Goal: Information Seeking & Learning: Learn about a topic

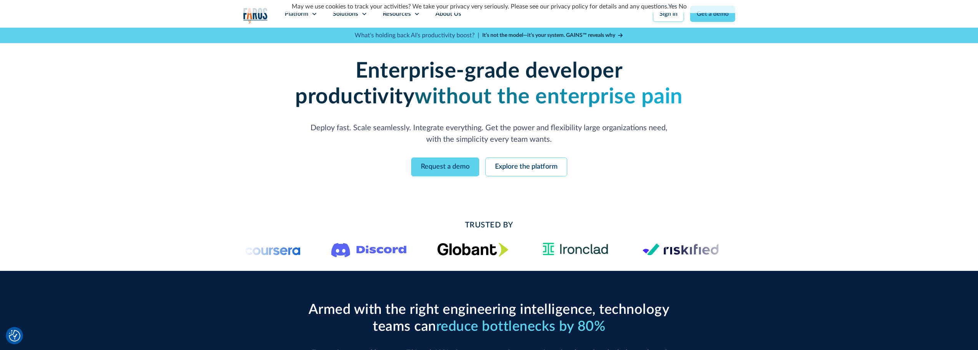
click at [673, 7] on link "Yes" at bounding box center [673, 6] width 9 height 6
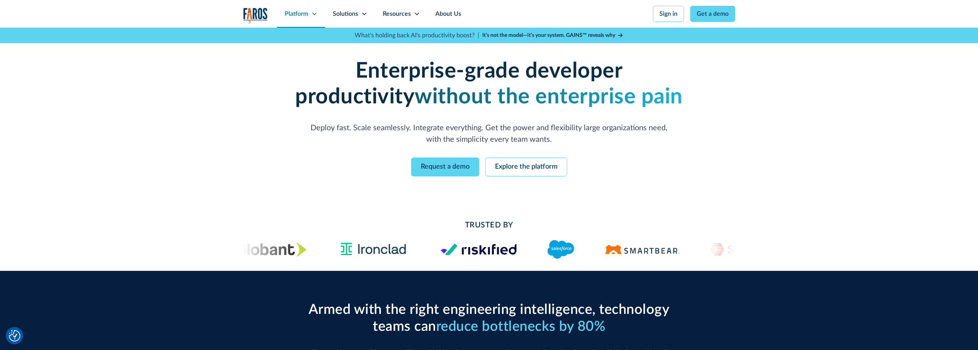
click at [311, 12] on div "Platform" at bounding box center [301, 14] width 48 height 28
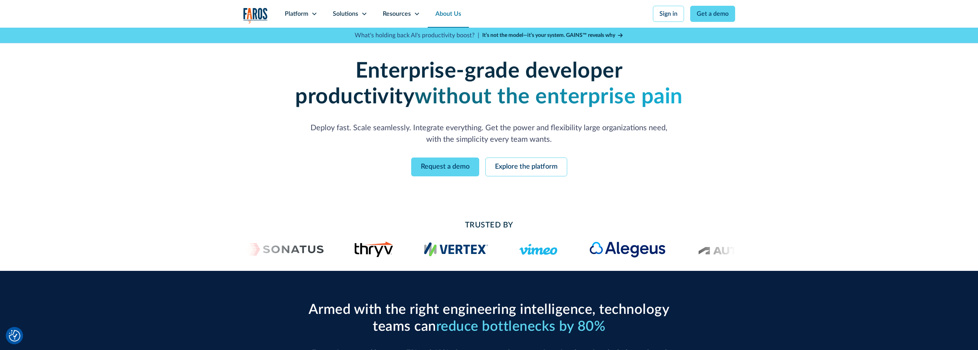
click at [456, 18] on link "About Us" at bounding box center [448, 14] width 41 height 28
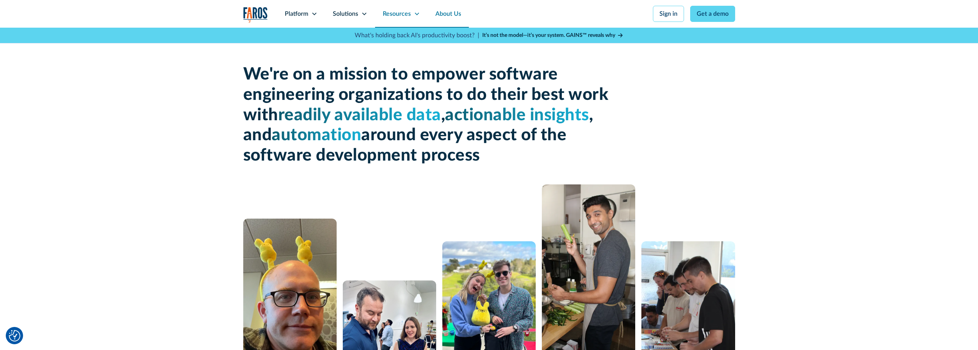
click at [401, 21] on div "Resources" at bounding box center [401, 14] width 53 height 28
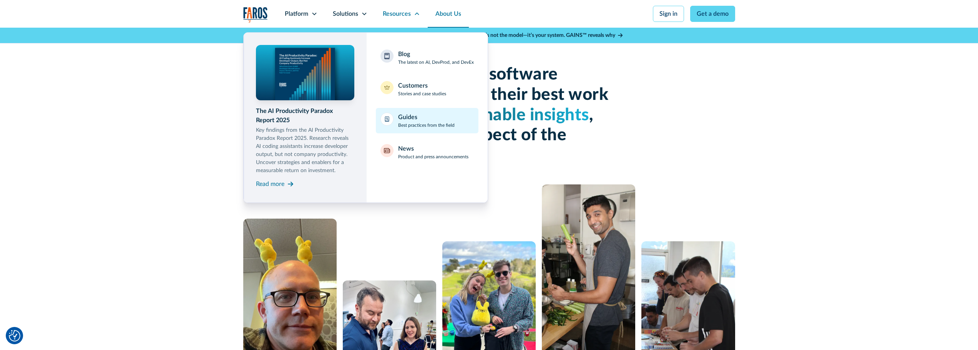
click at [419, 119] on div "Guides Best practices from the field" at bounding box center [426, 121] width 57 height 16
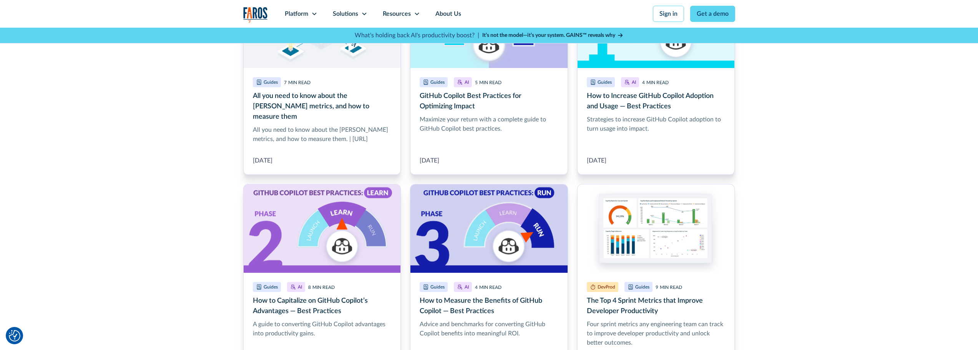
scroll to position [1038, 0]
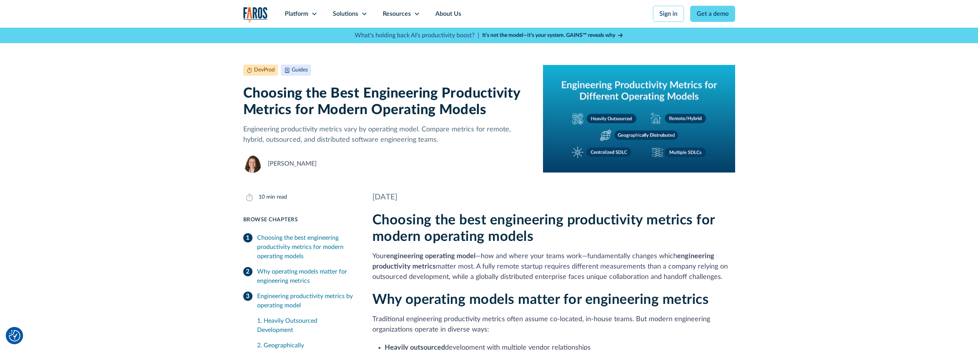
click at [260, 13] on img "home" at bounding box center [255, 15] width 25 height 16
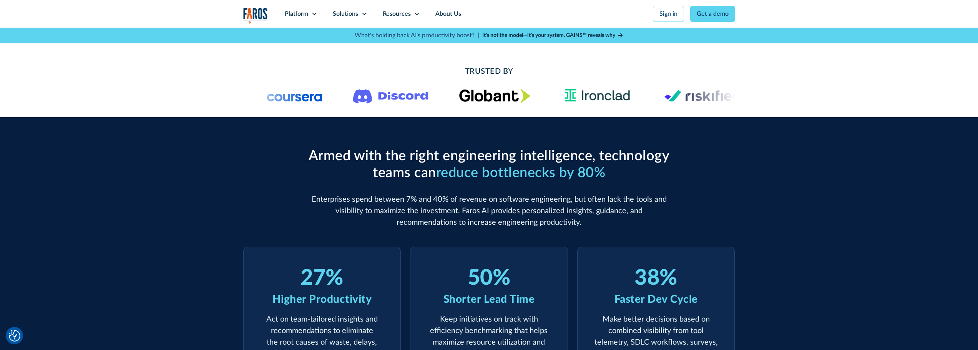
scroll to position [192, 0]
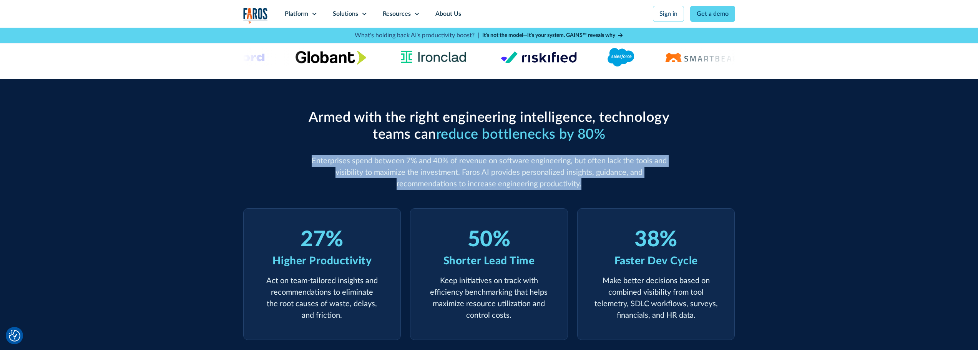
drag, startPoint x: 313, startPoint y: 163, endPoint x: 566, endPoint y: 186, distance: 254.1
click at [566, 186] on p "Enterprises spend between 7% and 40% of revenue on software engineering, but of…" at bounding box center [489, 172] width 369 height 35
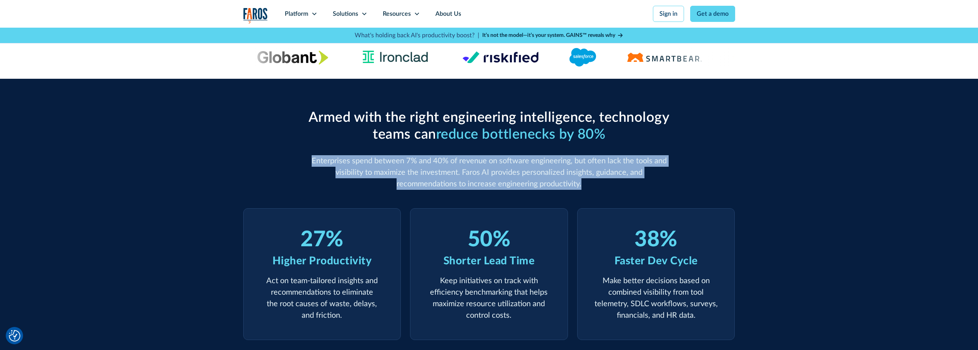
copy p "Enterprises spend between 7% and 40% of revenue on software engineering, but of…"
